Goal: Contribute content: Contribute content

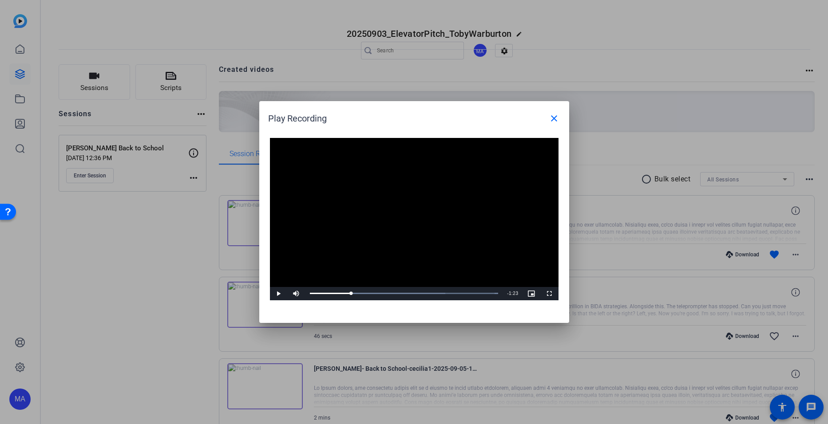
scroll to position [51, 0]
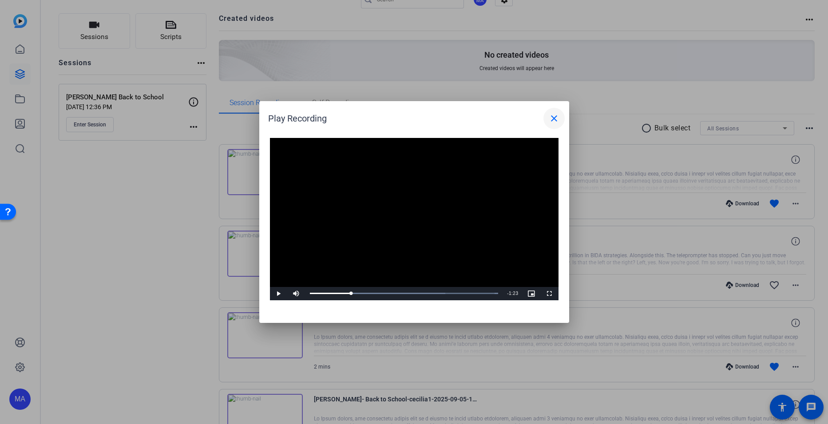
click at [554, 121] on mat-icon "close" at bounding box center [554, 118] width 11 height 11
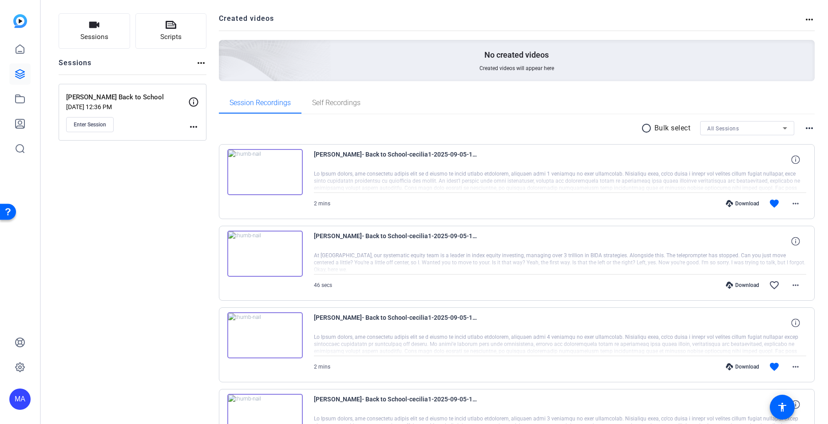
click at [28, 74] on link at bounding box center [19, 73] width 21 height 21
click at [27, 75] on link at bounding box center [19, 73] width 21 height 21
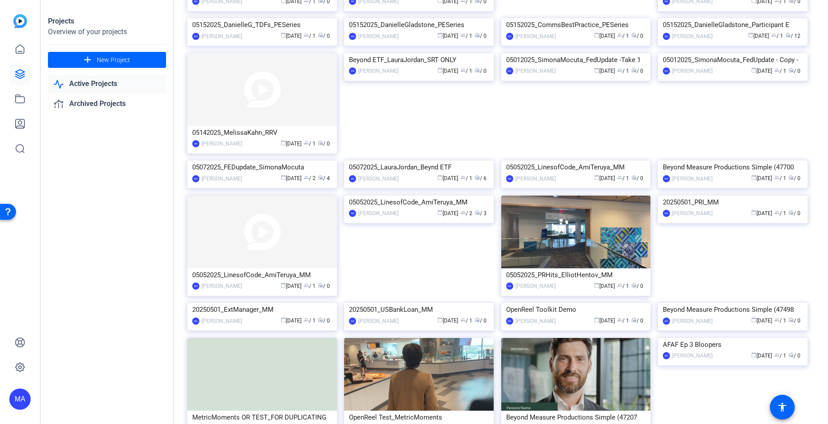
scroll to position [1133, 0]
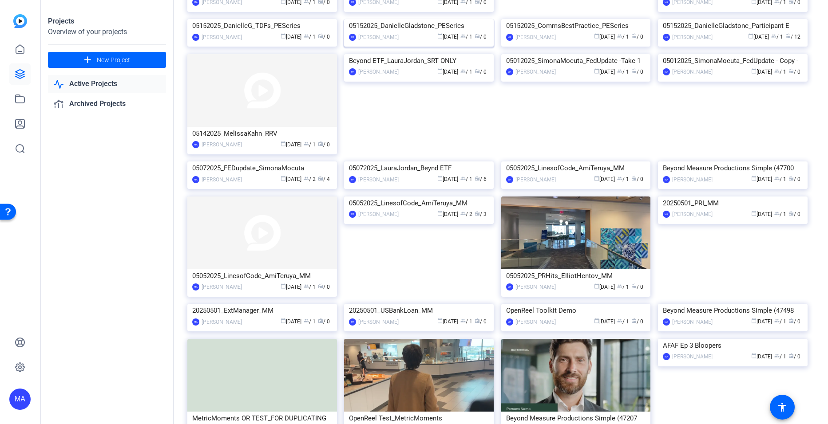
click at [377, 19] on img at bounding box center [419, 19] width 150 height 0
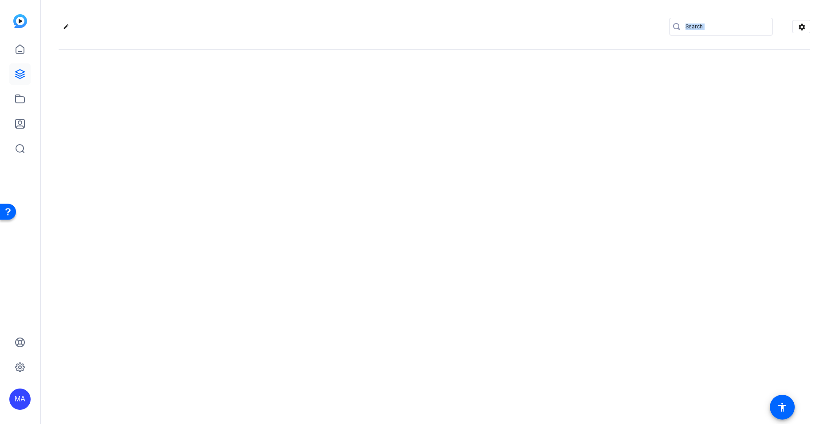
click at [377, 265] on div "edit settings" at bounding box center [434, 212] width 787 height 424
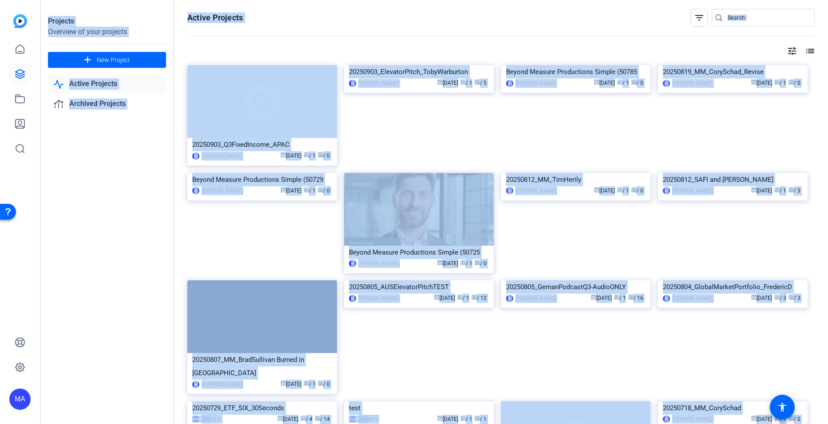
click at [83, 346] on div "Projects Overview of your projects add New Project Active Projects Archived Pro…" at bounding box center [107, 212] width 133 height 424
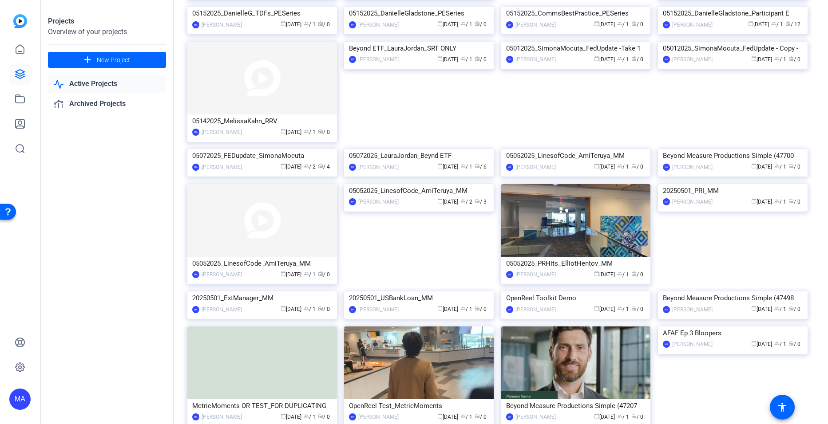
scroll to position [1162, 0]
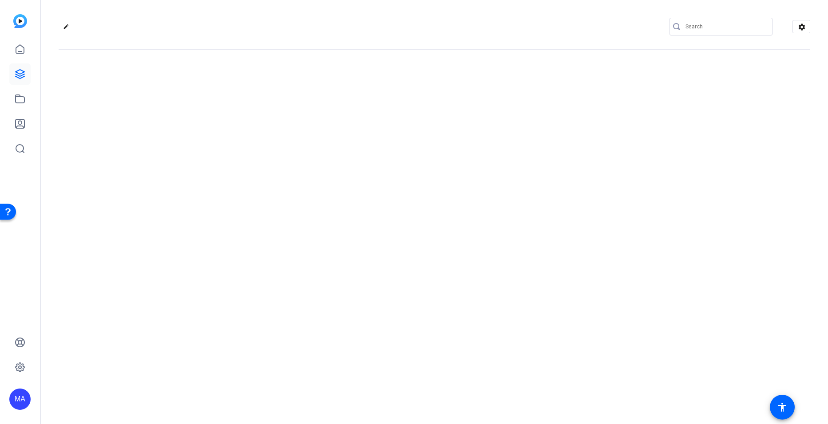
click at [717, 242] on div "edit settings" at bounding box center [434, 212] width 787 height 424
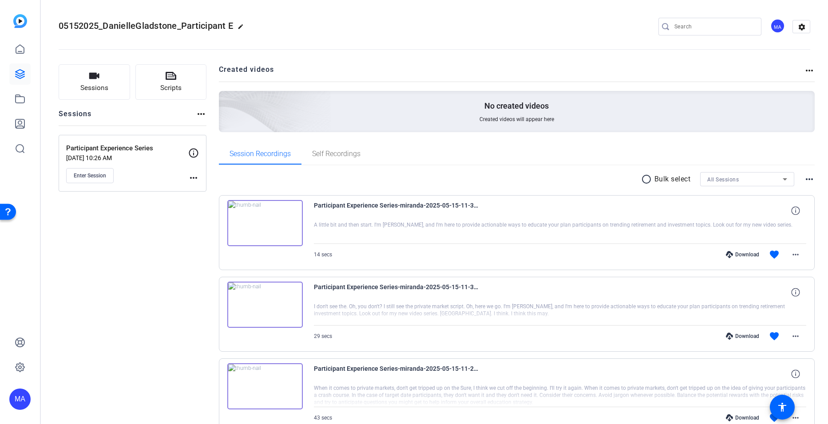
click at [187, 174] on div "Enter Session" at bounding box center [127, 175] width 122 height 15
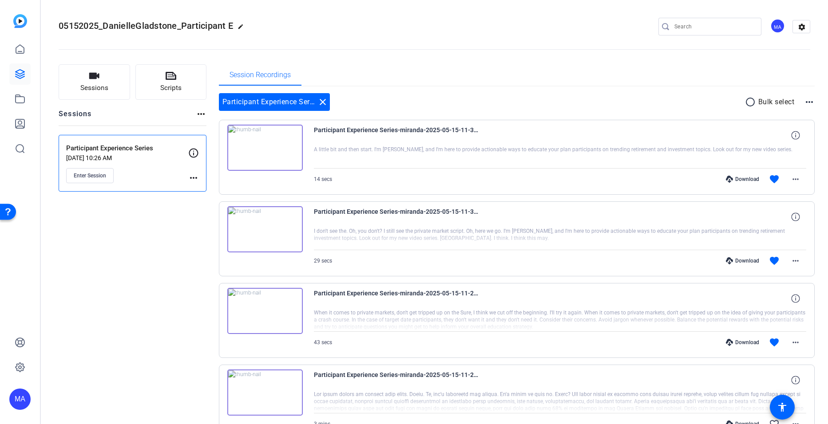
click at [193, 179] on mat-icon "more_horiz" at bounding box center [193, 178] width 11 height 11
click at [327, 97] on div at bounding box center [414, 212] width 828 height 424
click at [324, 99] on mat-icon "close" at bounding box center [322, 102] width 11 height 11
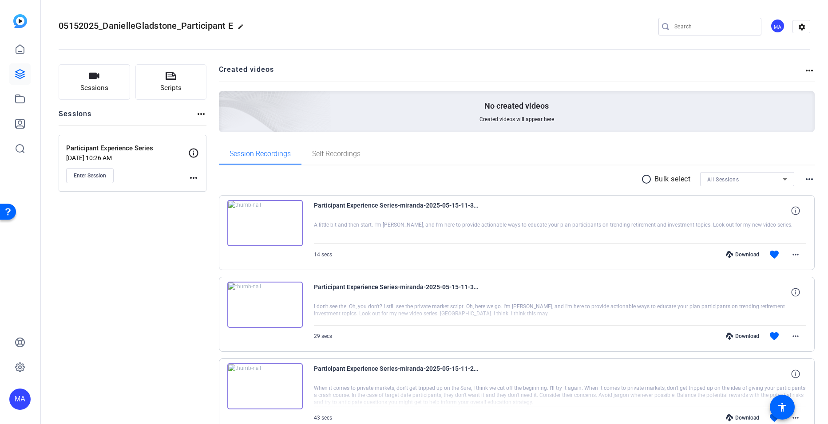
click at [191, 181] on mat-icon "more_horiz" at bounding box center [193, 178] width 11 height 11
click at [198, 189] on span "Edit Session" at bounding box center [215, 191] width 40 height 11
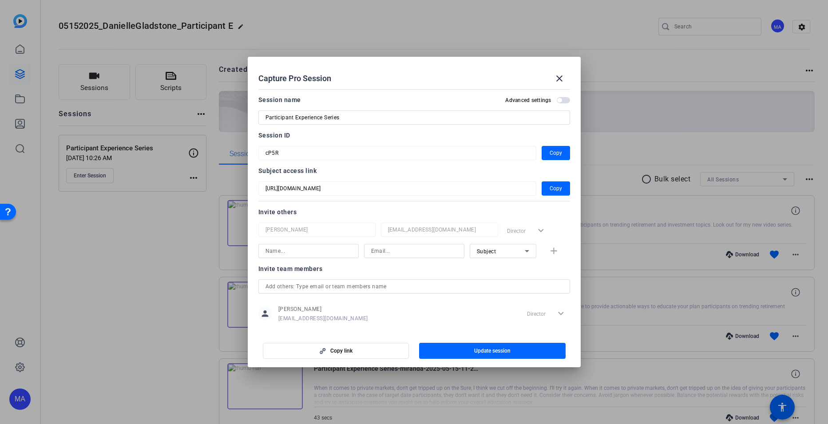
click at [63, 286] on div at bounding box center [414, 212] width 828 height 424
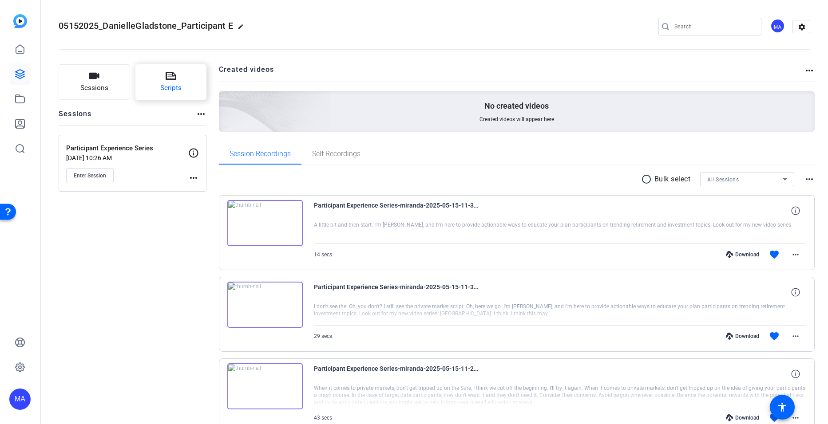
click at [172, 77] on icon at bounding box center [171, 76] width 11 height 8
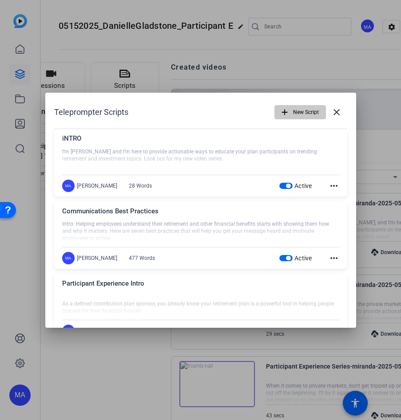
click at [307, 111] on span "New Script" at bounding box center [306, 112] width 26 height 17
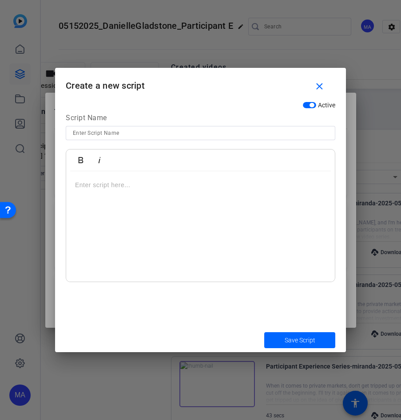
click at [117, 182] on p at bounding box center [200, 185] width 251 height 10
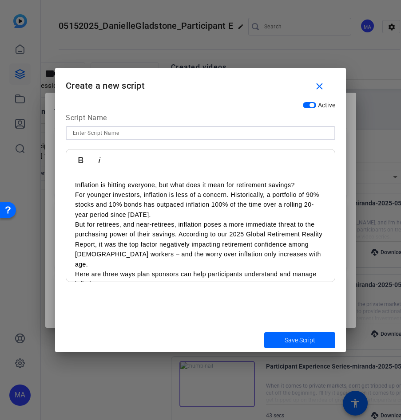
click at [90, 132] on input at bounding box center [200, 133] width 255 height 11
type input "Education Participants on Inflation"
click at [76, 199] on p "For younger investors, inflation is less of a concern. Historically, a portfoli…" at bounding box center [200, 205] width 251 height 30
click at [147, 217] on p "For younger investors, inflation is less of a concern. Historically, a portfoli…" at bounding box center [200, 205] width 251 height 30
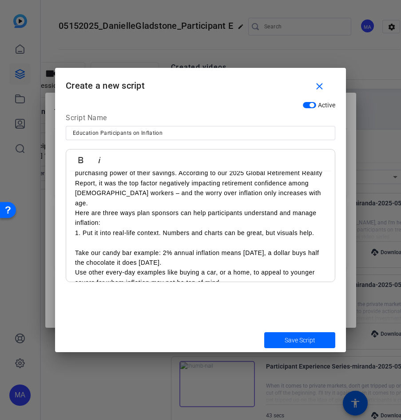
scroll to position [62, 0]
click at [138, 216] on p "Here are three ways plan sponsors can help participants understand and manage i…" at bounding box center [200, 218] width 251 height 20
click at [127, 237] on p at bounding box center [200, 242] width 251 height 10
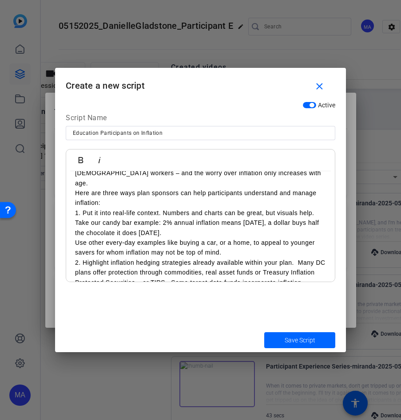
scroll to position [82, 0]
click at [76, 237] on p "Use other every-day examples like buying a car, or a home, to appeal to younger…" at bounding box center [200, 247] width 251 height 20
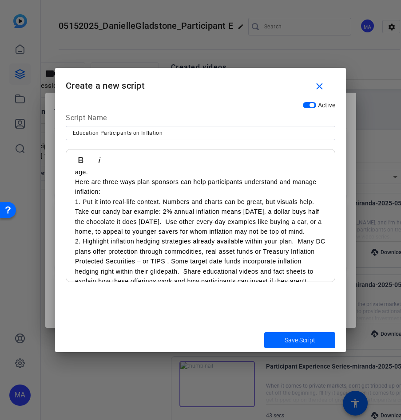
scroll to position [93, 0]
click at [76, 236] on p "2. Highlight inflation hedging strategies already available within your plan. M…" at bounding box center [200, 265] width 251 height 59
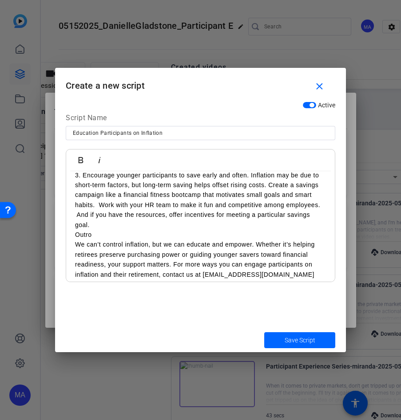
scroll to position [218, 0]
drag, startPoint x: 93, startPoint y: 225, endPoint x: 72, endPoint y: 228, distance: 21.1
click at [72, 228] on div "Inflation is hitting everyone, but what does it mean for retirement savings? Fo…" at bounding box center [200, 126] width 269 height 346
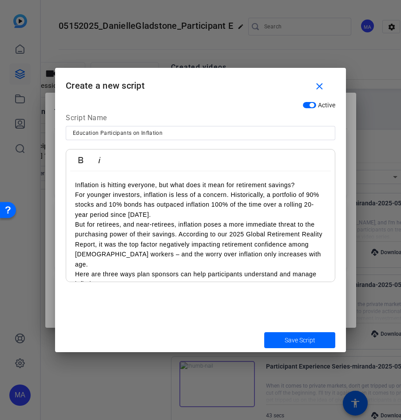
scroll to position [9, 0]
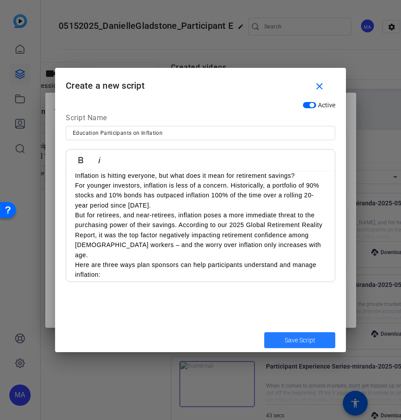
click at [289, 343] on span "Save Script" at bounding box center [299, 340] width 31 height 9
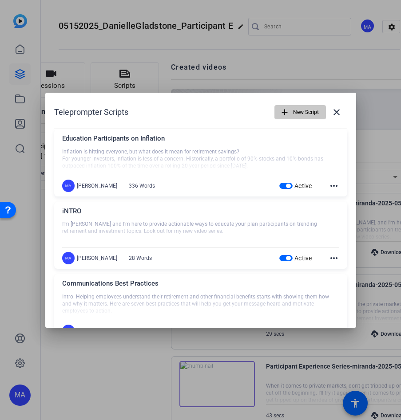
click at [295, 111] on span "New Script" at bounding box center [306, 112] width 26 height 17
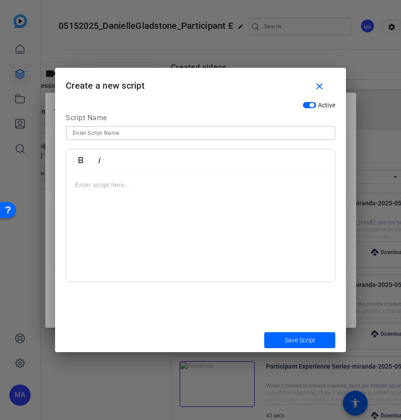
click at [198, 130] on input at bounding box center [200, 133] width 255 height 11
type input "Demystifying the CIT"
click at [143, 218] on div at bounding box center [200, 226] width 269 height 111
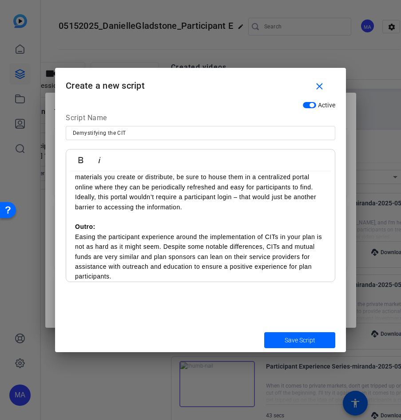
click at [165, 220] on p at bounding box center [200, 217] width 251 height 10
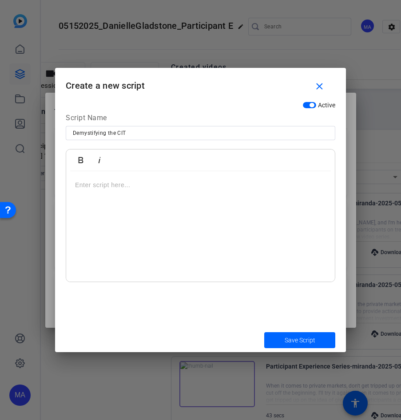
scroll to position [0, 0]
click at [136, 224] on div at bounding box center [200, 226] width 269 height 111
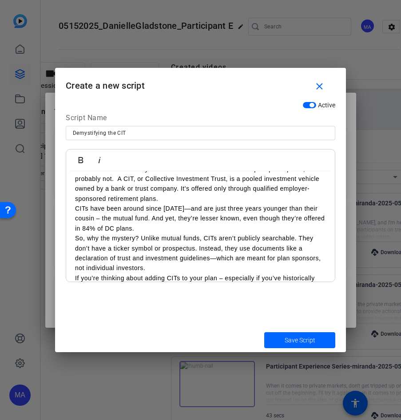
scroll to position [16, 0]
click at [75, 209] on p "CITs have been around since [DATE]—and are just three years younger than their …" at bounding box center [200, 219] width 251 height 30
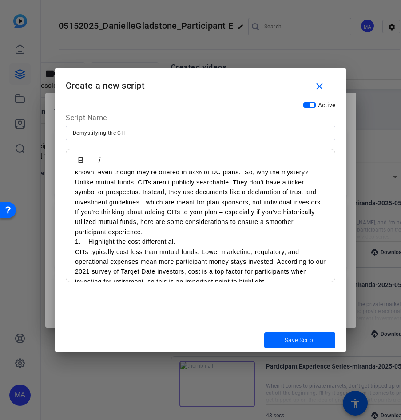
scroll to position [63, 0]
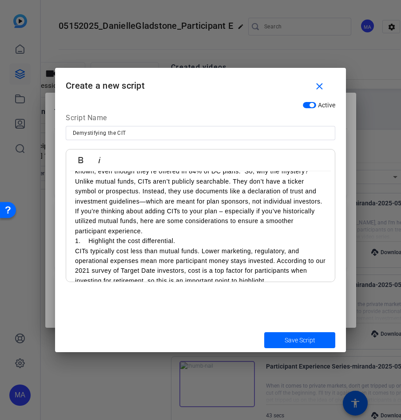
click at [75, 222] on p "If you’re thinking about adding CITs to your plan – especially if you’ve histor…" at bounding box center [200, 221] width 251 height 30
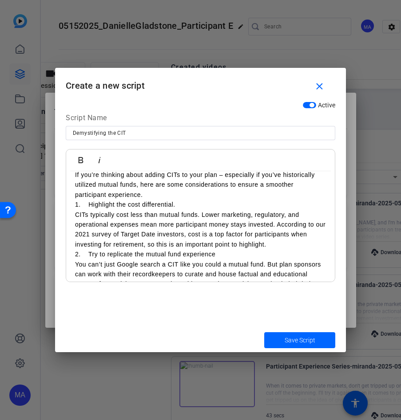
scroll to position [101, 0]
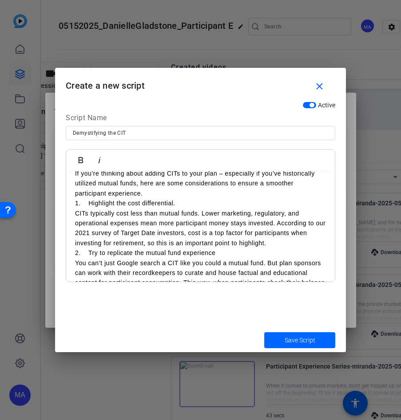
click at [87, 205] on p "1. Highlight the cost differential." at bounding box center [200, 203] width 251 height 10
click at [78, 216] on p "CITs typically cost less than mutual funds. Lower marketing, regulatory, and op…" at bounding box center [200, 229] width 251 height 40
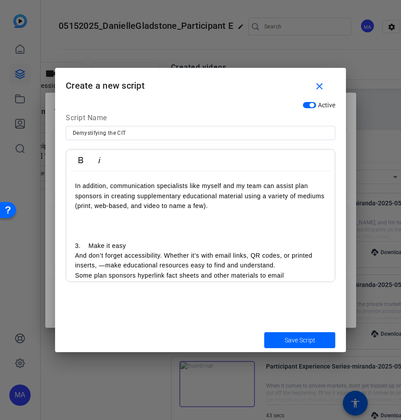
scroll to position [297, 0]
click at [89, 233] on p at bounding box center [200, 236] width 251 height 10
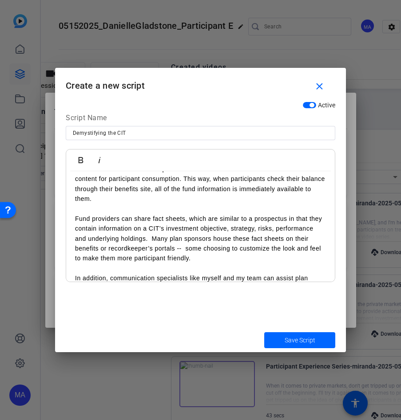
scroll to position [204, 0]
click at [81, 207] on p at bounding box center [200, 209] width 251 height 10
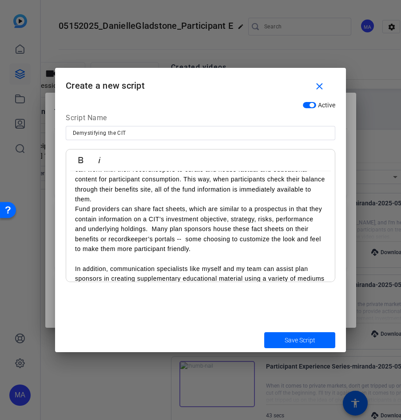
click at [77, 257] on p at bounding box center [200, 259] width 251 height 10
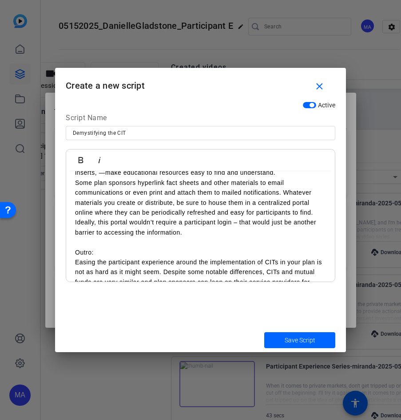
scroll to position [340, 0]
click at [80, 244] on p at bounding box center [200, 243] width 251 height 10
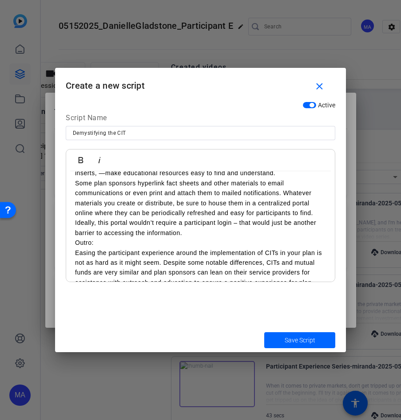
click at [83, 242] on p "Outro:" at bounding box center [200, 243] width 251 height 10
click at [289, 341] on span "Save Script" at bounding box center [299, 340] width 31 height 9
